Goal: Browse casually: Explore the website without a specific task or goal

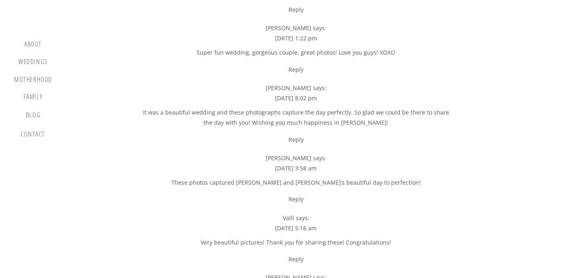
scroll to position [20089, 0]
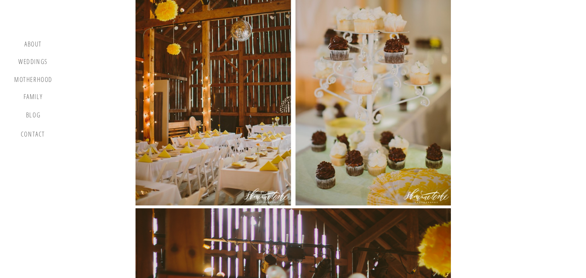
scroll to position [21848, 0]
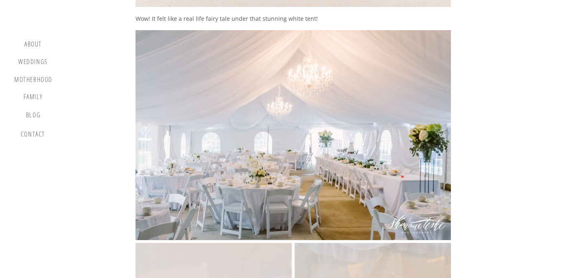
scroll to position [13655, 0]
click at [265, 158] on img at bounding box center [292, 136] width 315 height 210
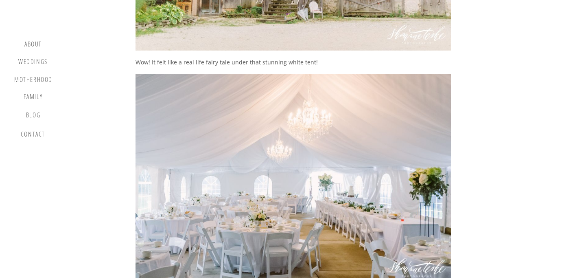
scroll to position [13603, 0]
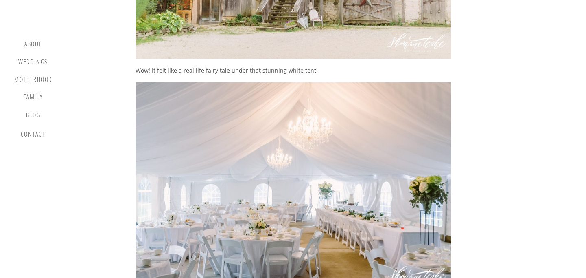
click at [256, 104] on img at bounding box center [292, 187] width 315 height 210
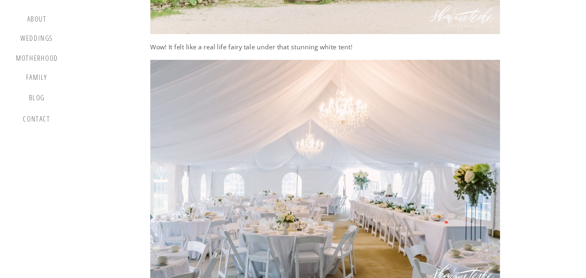
scroll to position [13609, 0]
